Goal: Information Seeking & Learning: Find specific page/section

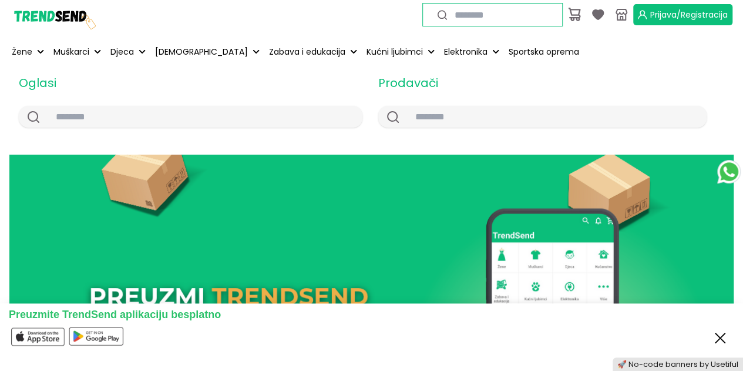
click at [717, 341] on button "Close" at bounding box center [720, 337] width 19 height 22
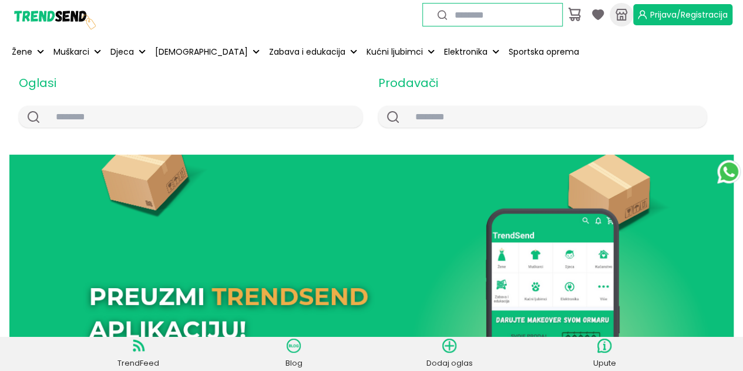
click at [621, 15] on icon at bounding box center [622, 15] width 14 height 14
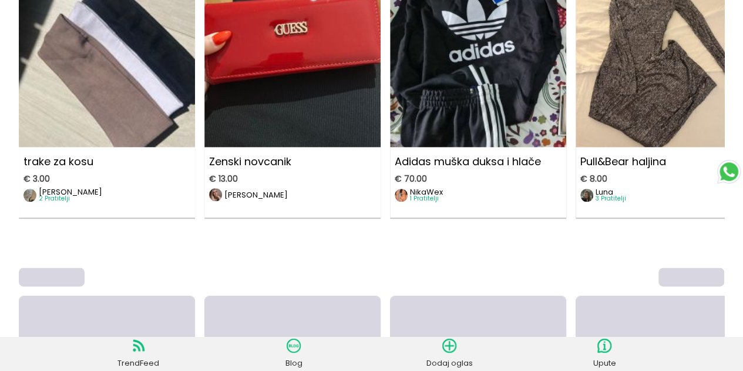
scroll to position [611, 0]
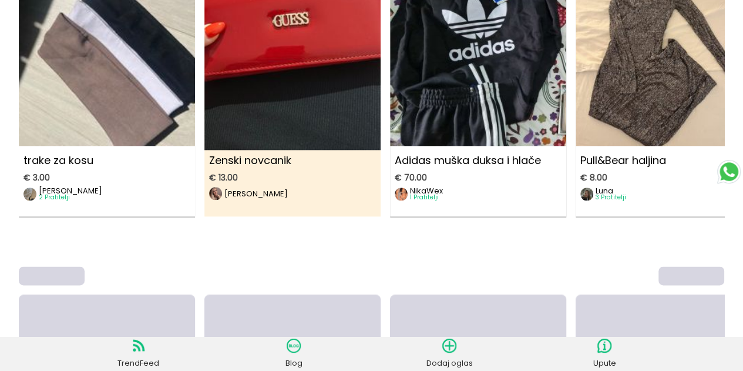
click at [246, 197] on p "[PERSON_NAME]" at bounding box center [255, 194] width 63 height 8
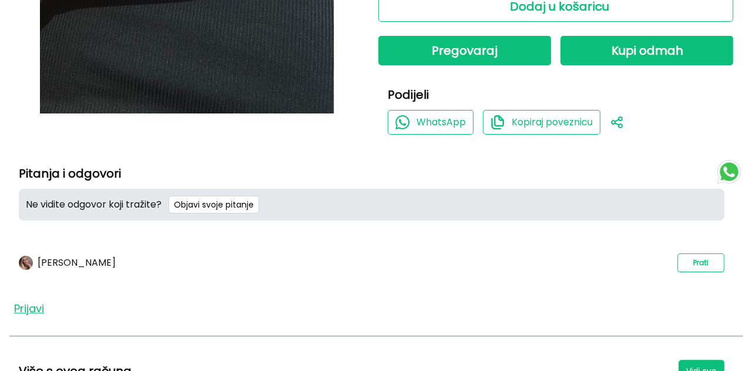
scroll to position [404, 0]
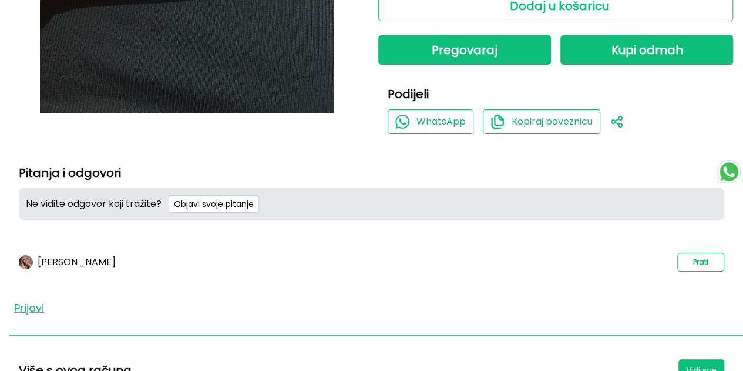
click at [51, 263] on p "[PERSON_NAME]" at bounding box center [77, 262] width 78 height 11
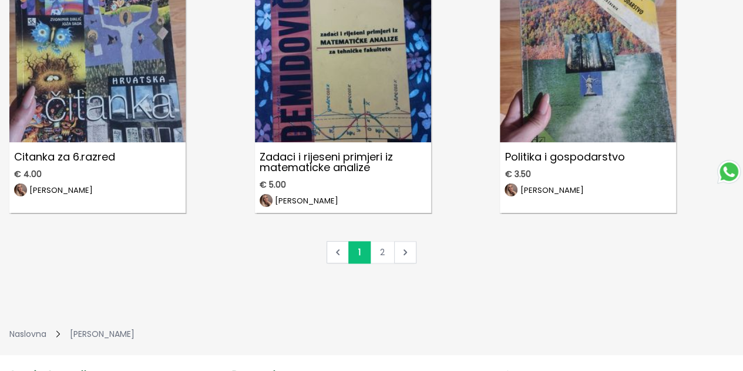
scroll to position [2624, 0]
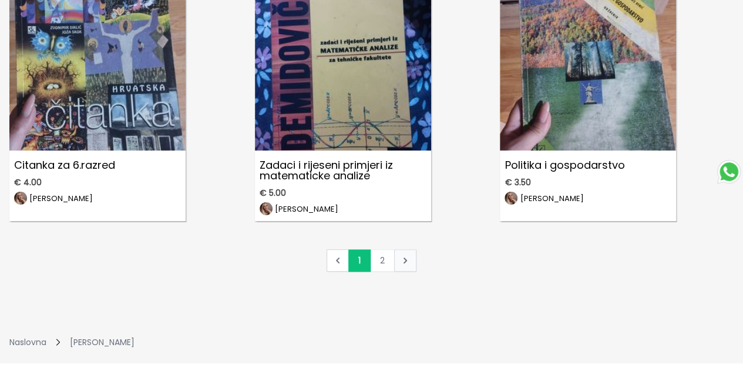
click at [404, 261] on icon "Next page" at bounding box center [406, 260] width 4 height 6
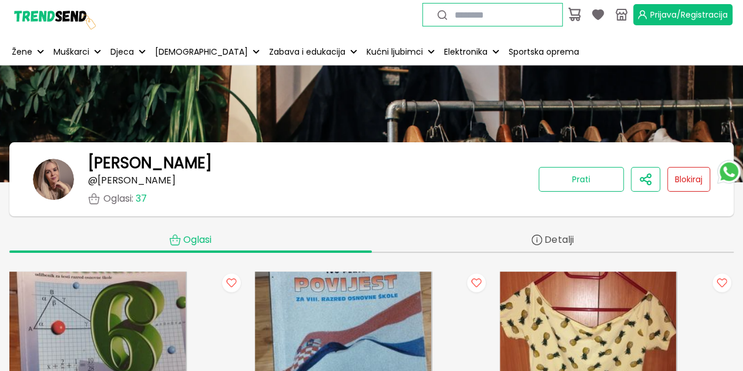
click at [563, 241] on span "Detalji" at bounding box center [559, 240] width 29 height 12
